Goal: Transaction & Acquisition: Download file/media

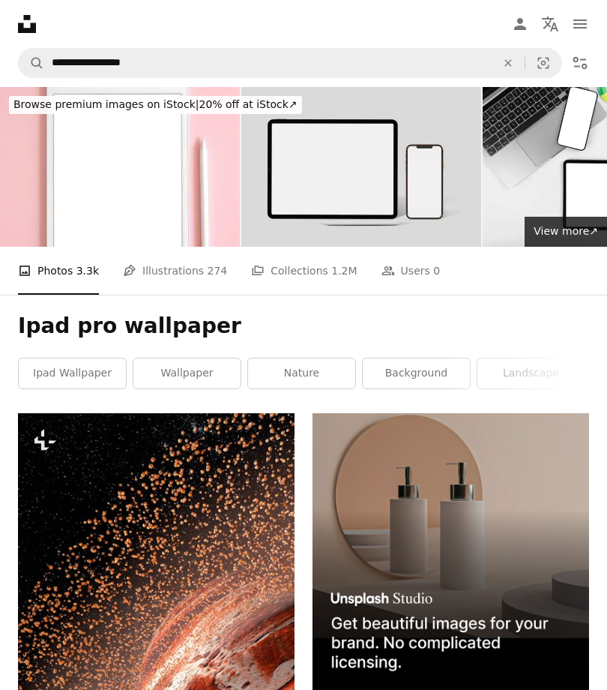
scroll to position [5642, 0]
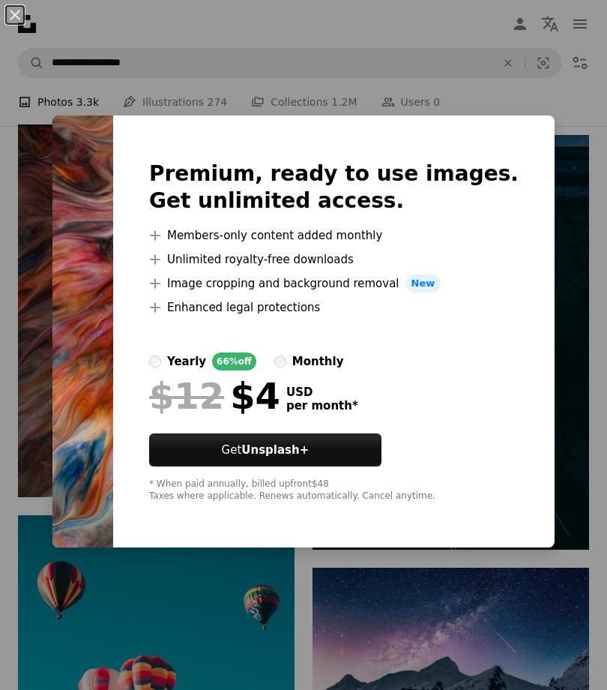
click at [386, 664] on div "An X shape Premium, ready to use images. Get unlimited access. A plus sign Memb…" at bounding box center [303, 345] width 607 height 690
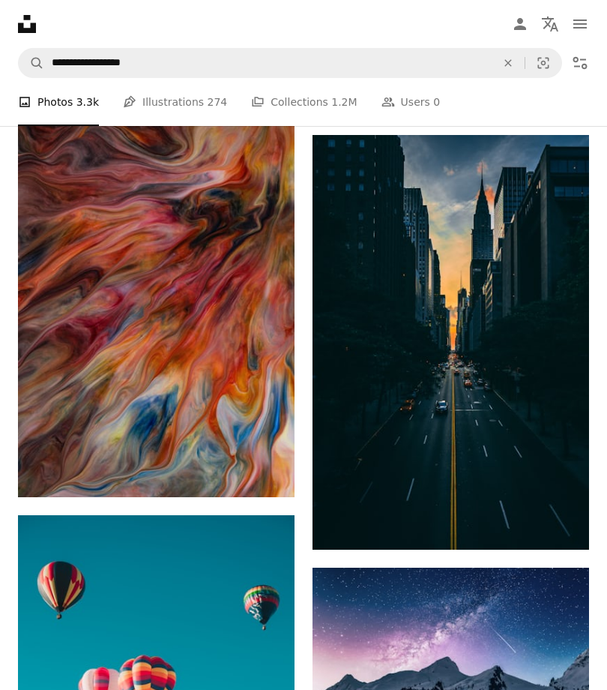
click at [369, 662] on img at bounding box center [451, 660] width 277 height 184
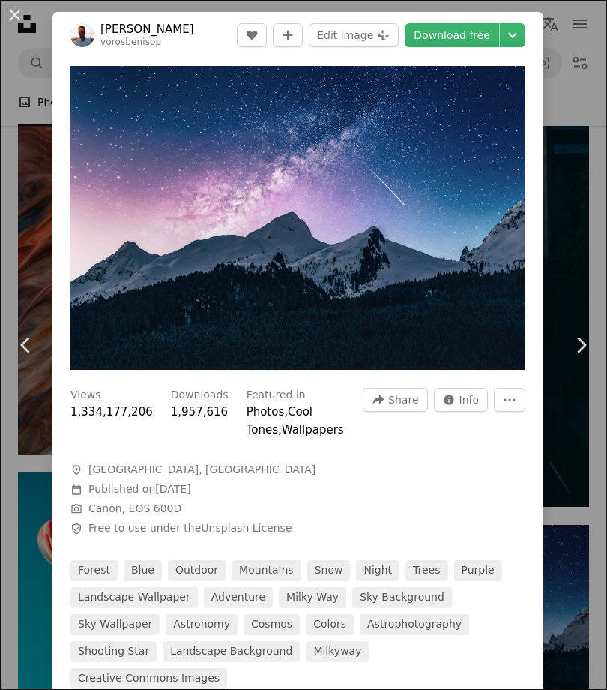
scroll to position [5688, 0]
click at [566, 417] on link "Chevron right" at bounding box center [581, 345] width 52 height 144
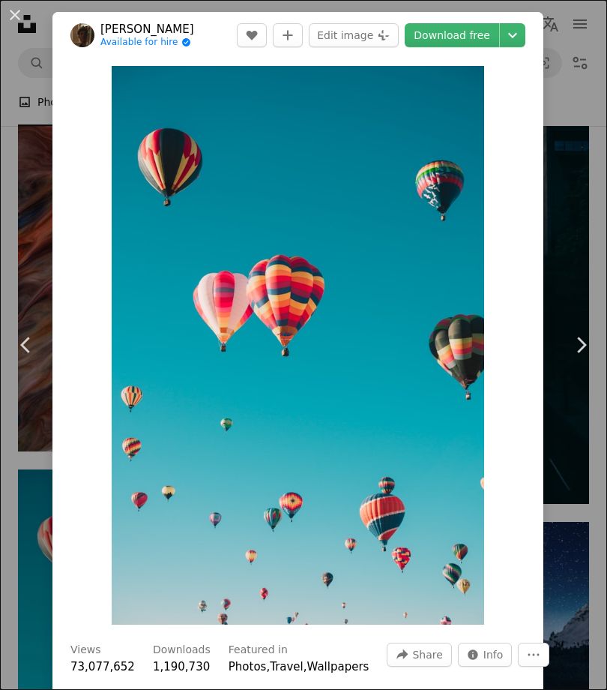
click at [6, 13] on button "An X shape" at bounding box center [15, 15] width 18 height 18
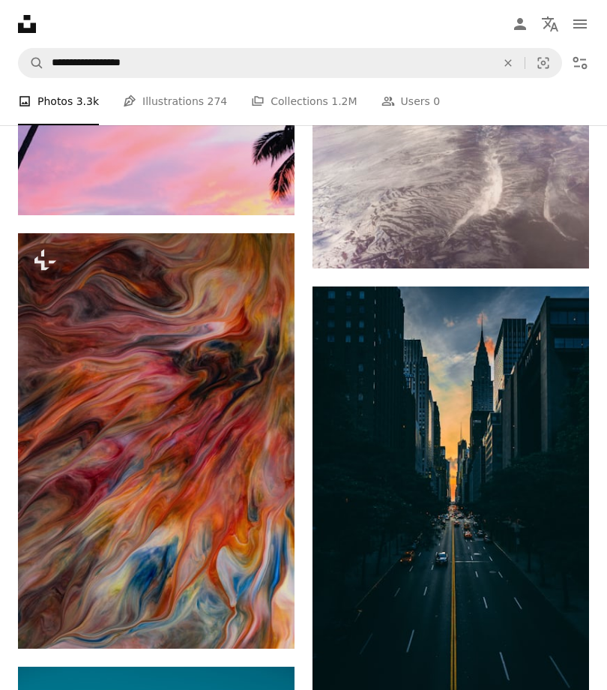
scroll to position [5492, 0]
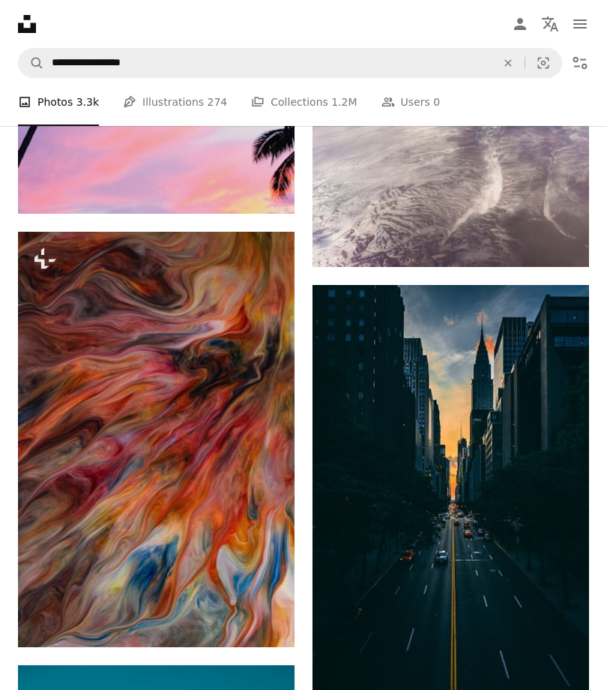
click at [264, 492] on img at bounding box center [156, 439] width 277 height 415
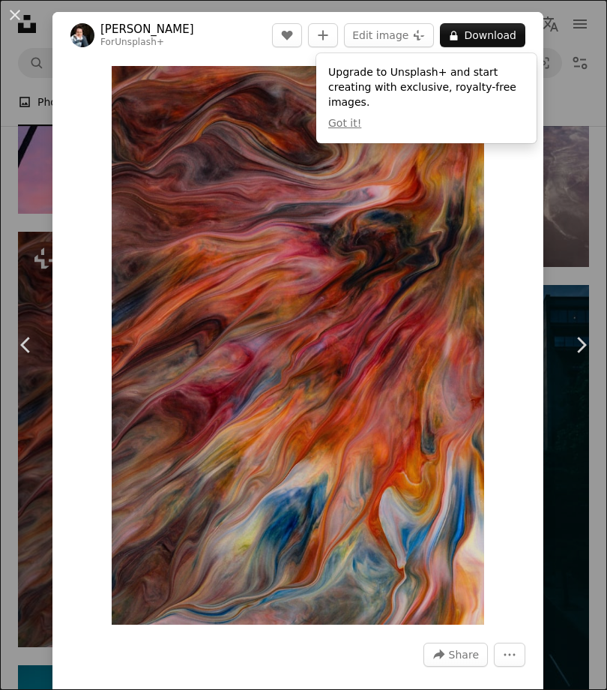
click at [504, 39] on button "A lock Download" at bounding box center [482, 35] width 85 height 24
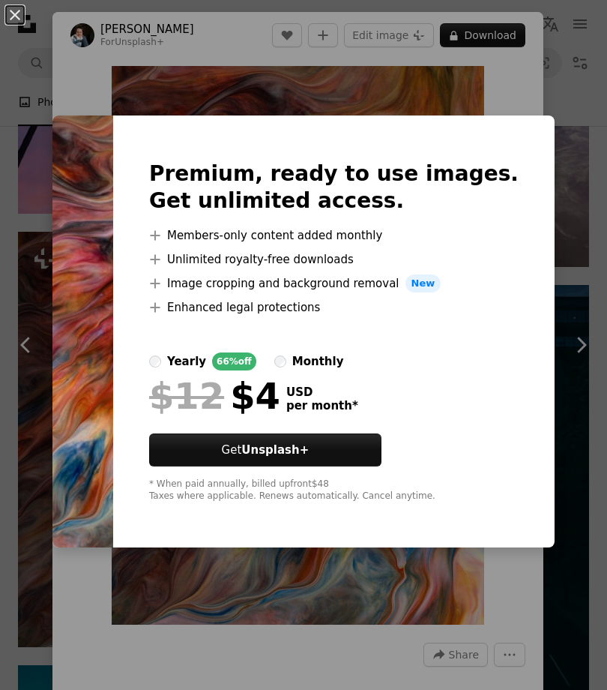
click at [364, 127] on div "An X shape Premium, ready to use images. Get unlimited access. A plus sign Memb…" at bounding box center [303, 345] width 607 height 690
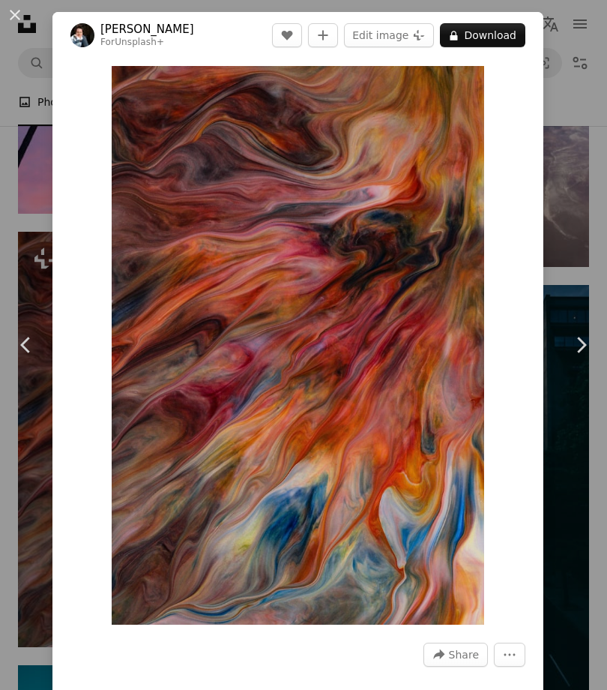
click at [9, 12] on button "An X shape" at bounding box center [15, 15] width 18 height 18
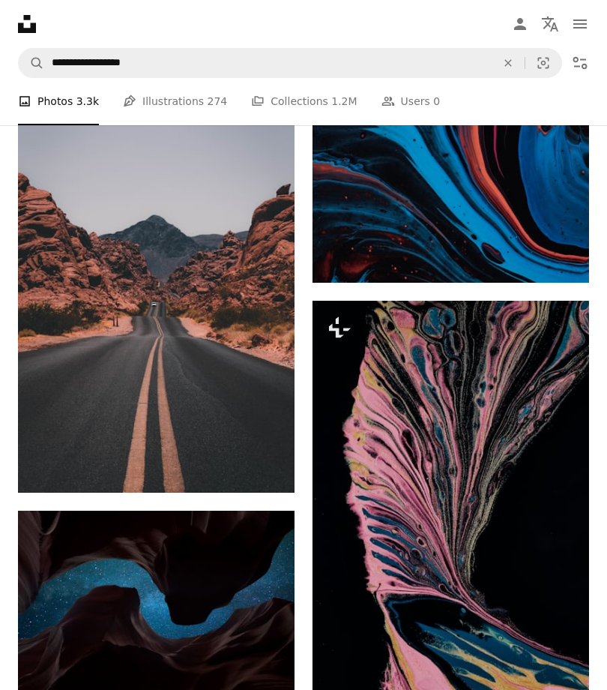
scroll to position [10000, 0]
click at [227, 303] on img at bounding box center [156, 284] width 277 height 415
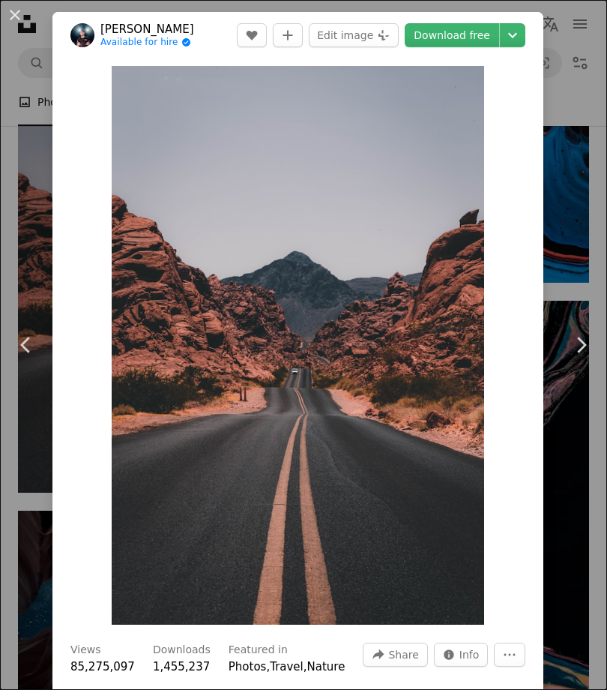
click at [491, 33] on link "Download free" at bounding box center [452, 35] width 94 height 24
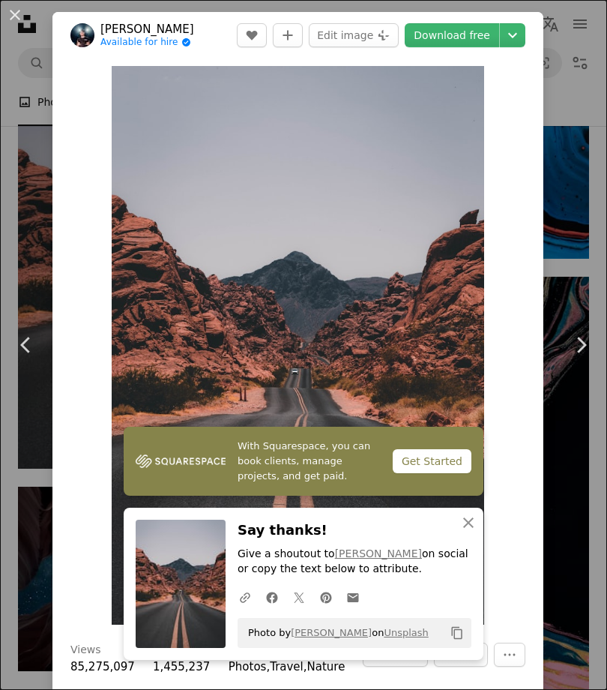
click at [480, 538] on button "An X shape Close" at bounding box center [469, 523] width 30 height 30
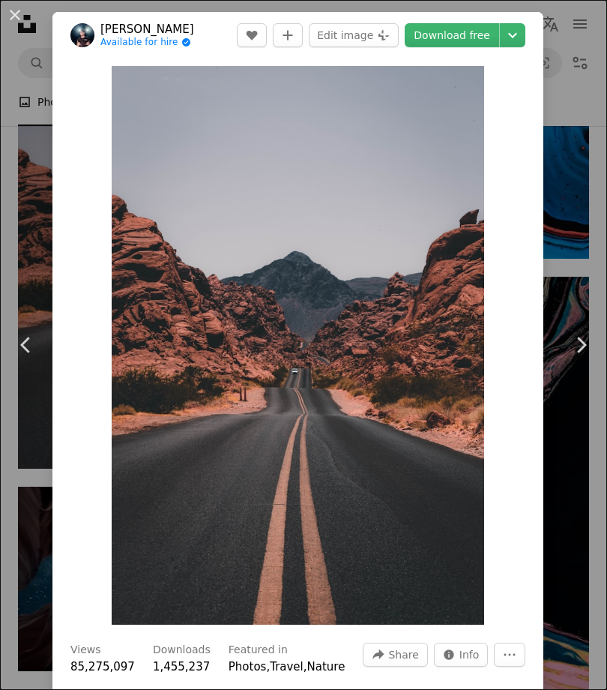
click at [24, 16] on button "An X shape" at bounding box center [15, 15] width 18 height 18
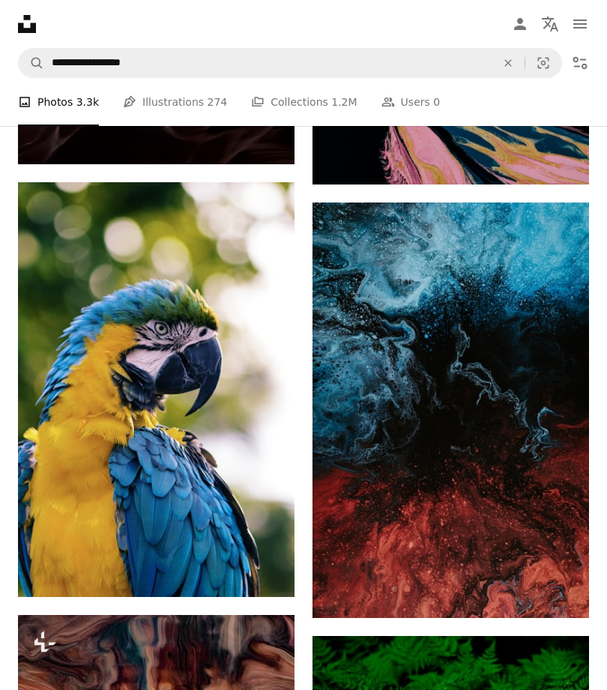
scroll to position [10525, 0]
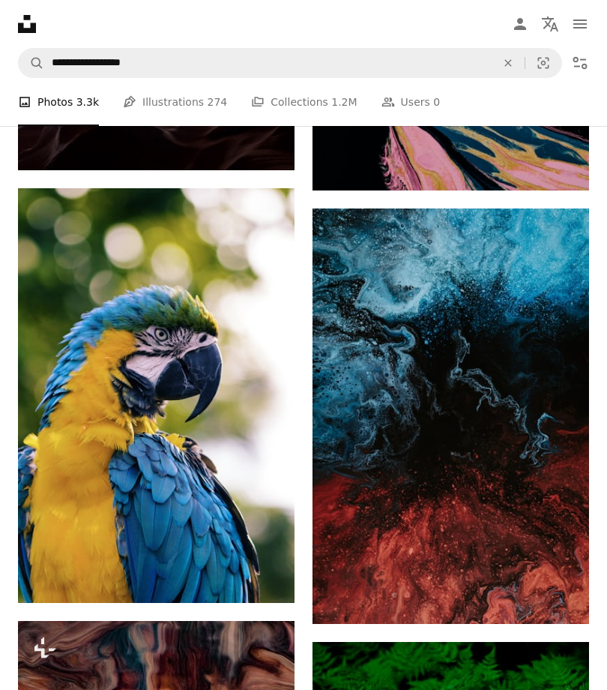
click at [270, 584] on icon "Arrow pointing down" at bounding box center [265, 575] width 12 height 18
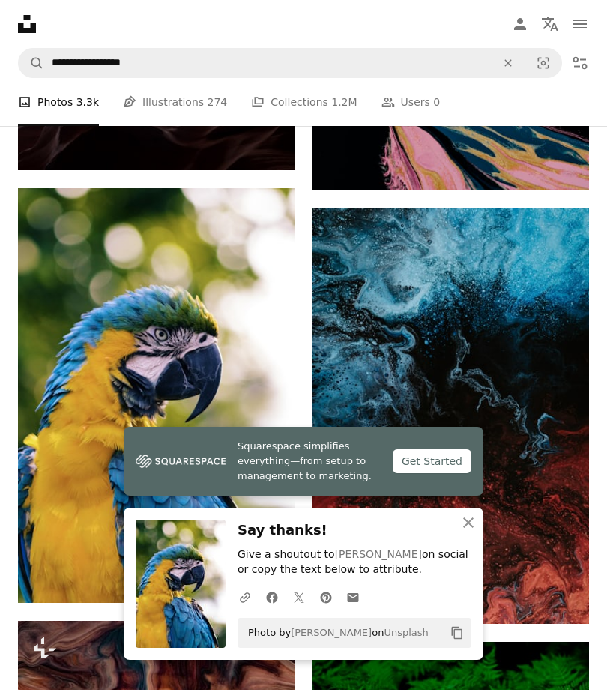
scroll to position [10997, 0]
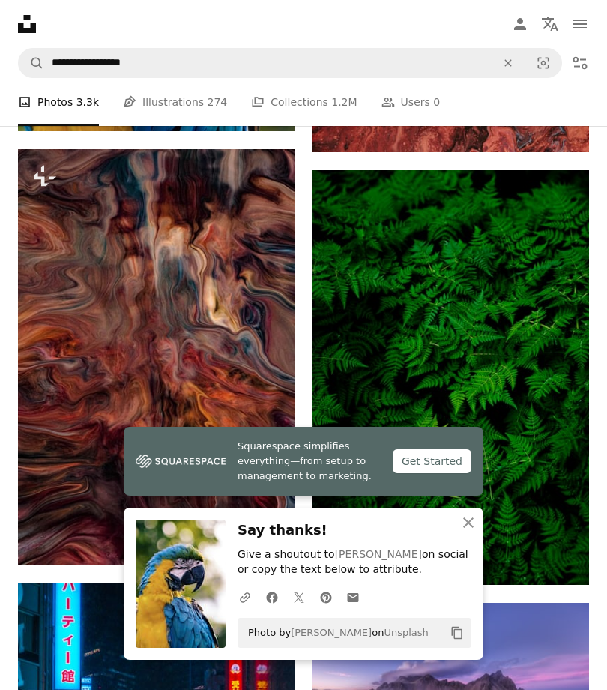
click at [469, 532] on icon "An X shape" at bounding box center [469, 523] width 18 height 18
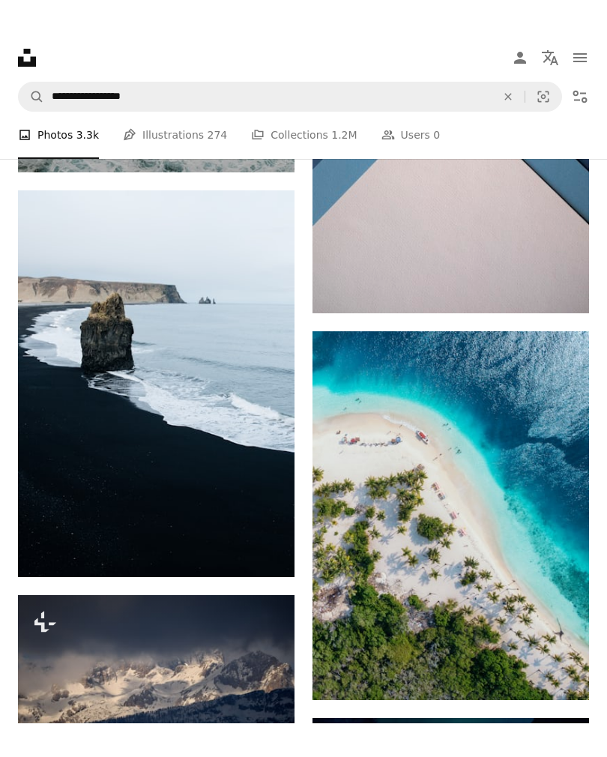
scroll to position [16320, 0]
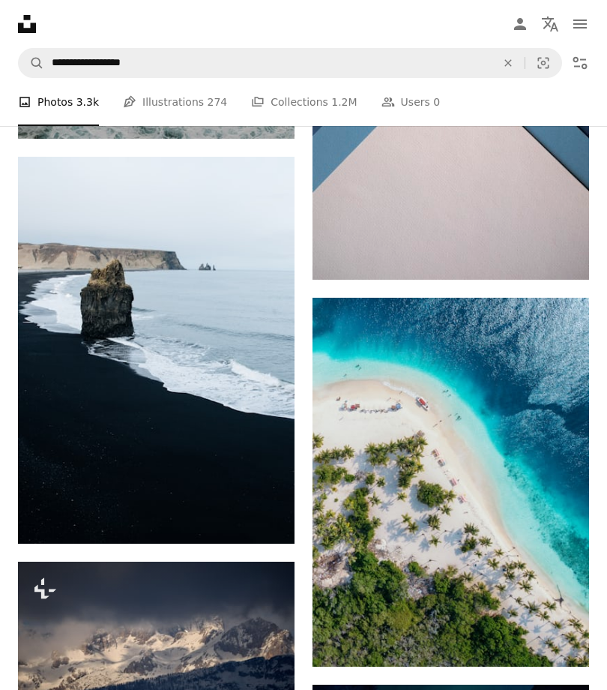
click at [268, 524] on icon "Arrow pointing down" at bounding box center [265, 516] width 12 height 18
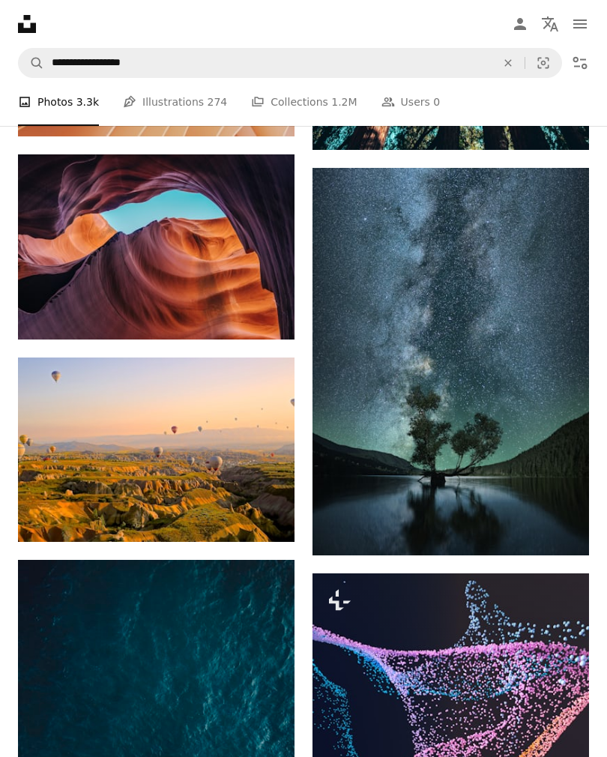
scroll to position [28184, 0]
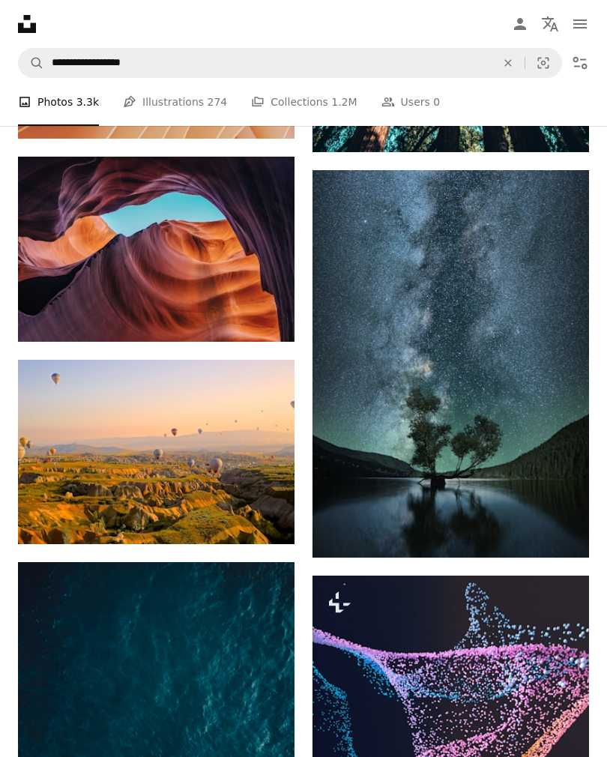
click at [260, 320] on icon "Arrow pointing down" at bounding box center [265, 314] width 12 height 18
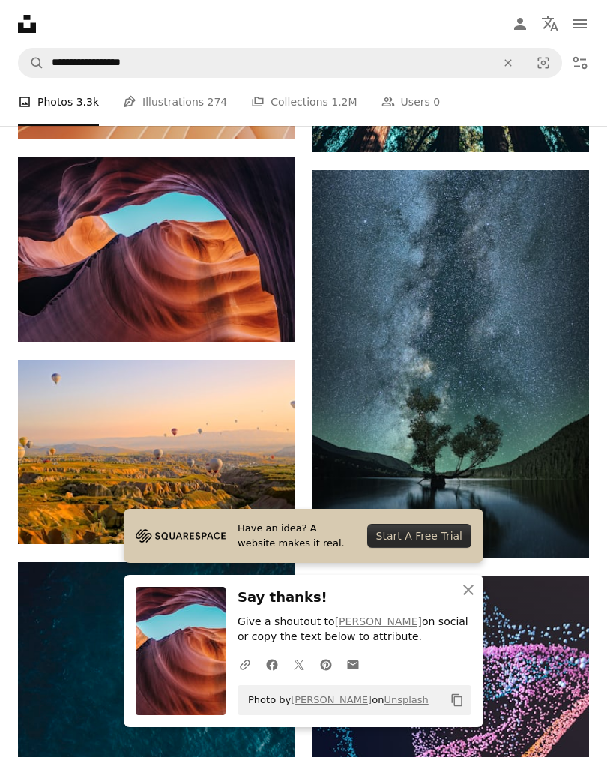
click at [475, 586] on icon "An X shape" at bounding box center [469, 590] width 18 height 18
